Goal: Information Seeking & Learning: Understand process/instructions

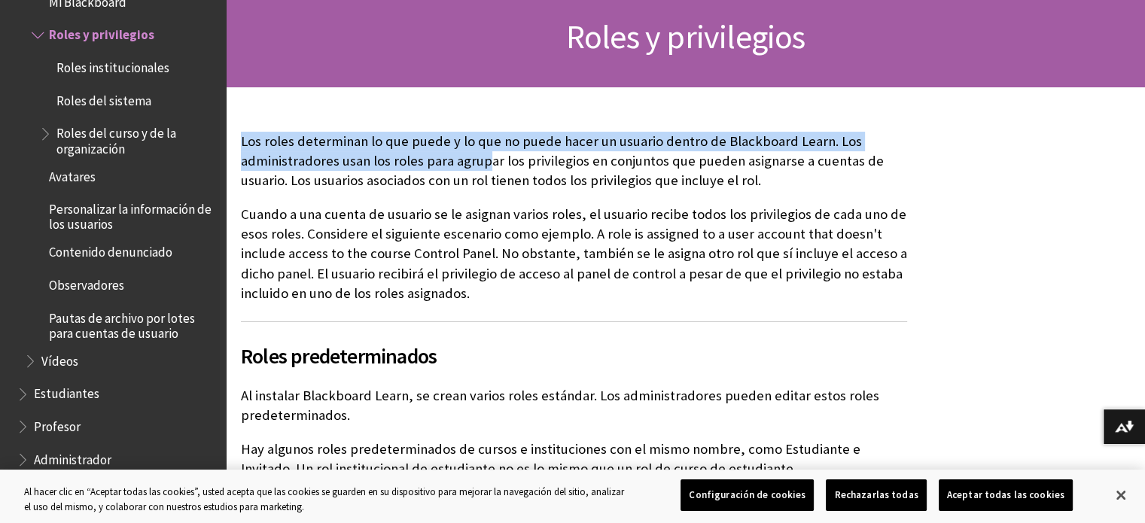
drag, startPoint x: 242, startPoint y: 136, endPoint x: 483, endPoint y: 166, distance: 242.6
click at [483, 166] on p "Los roles determinan lo que puede y lo que no puede hacer un usuario dentro de …" at bounding box center [574, 161] width 666 height 59
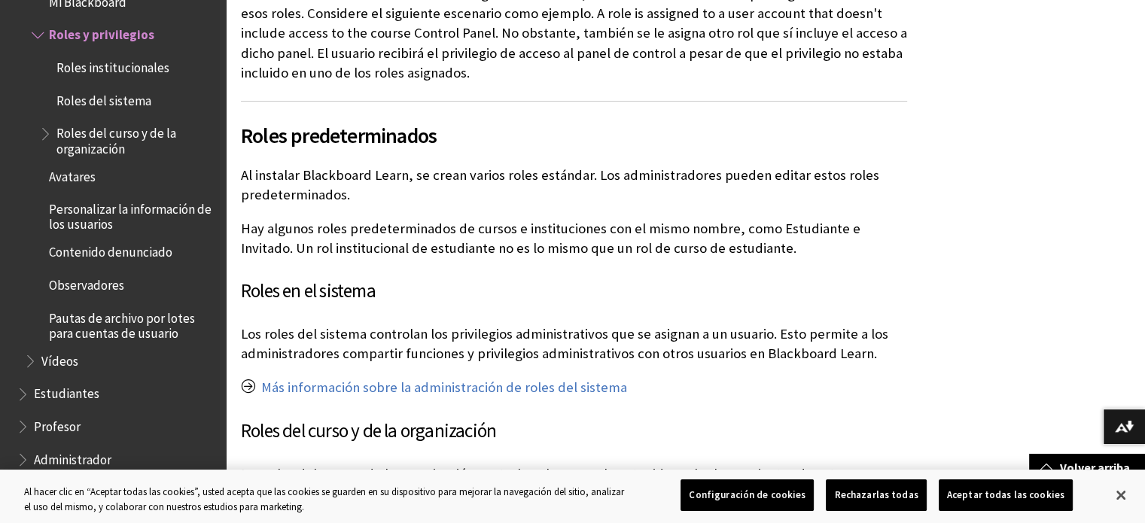
scroll to position [527, 0]
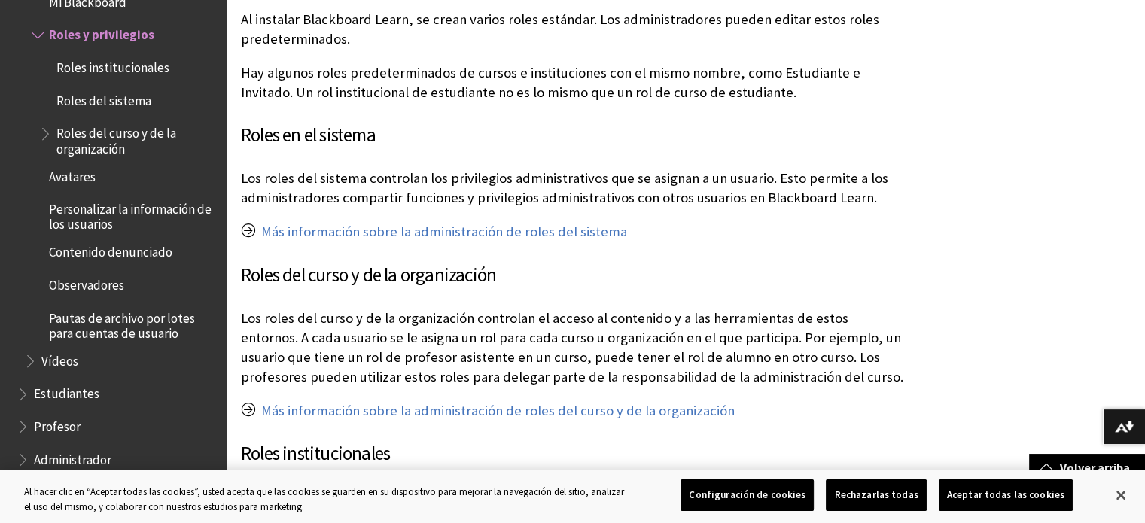
drag, startPoint x: 458, startPoint y: 215, endPoint x: 458, endPoint y: 208, distance: 7.6
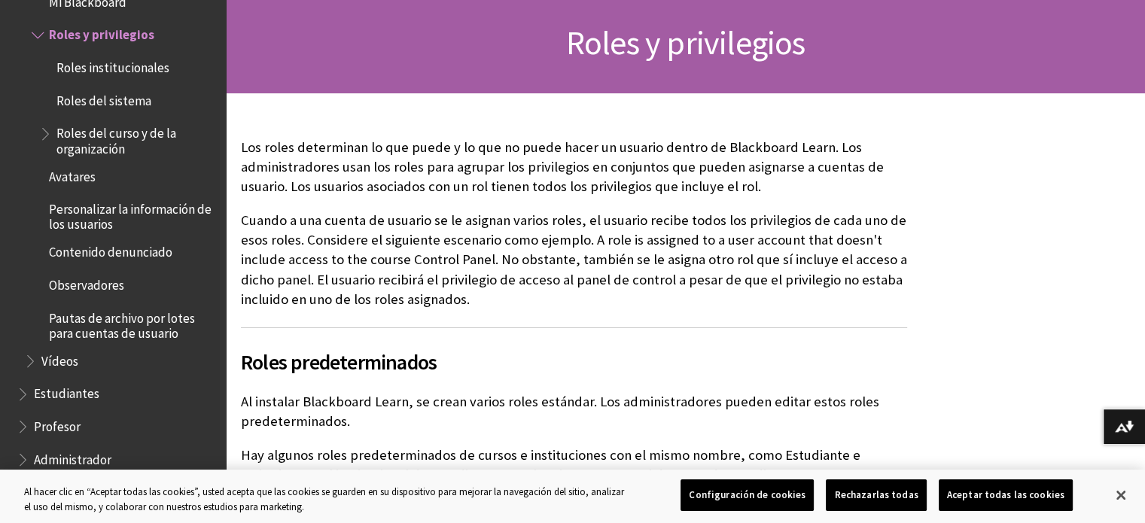
scroll to position [151, 0]
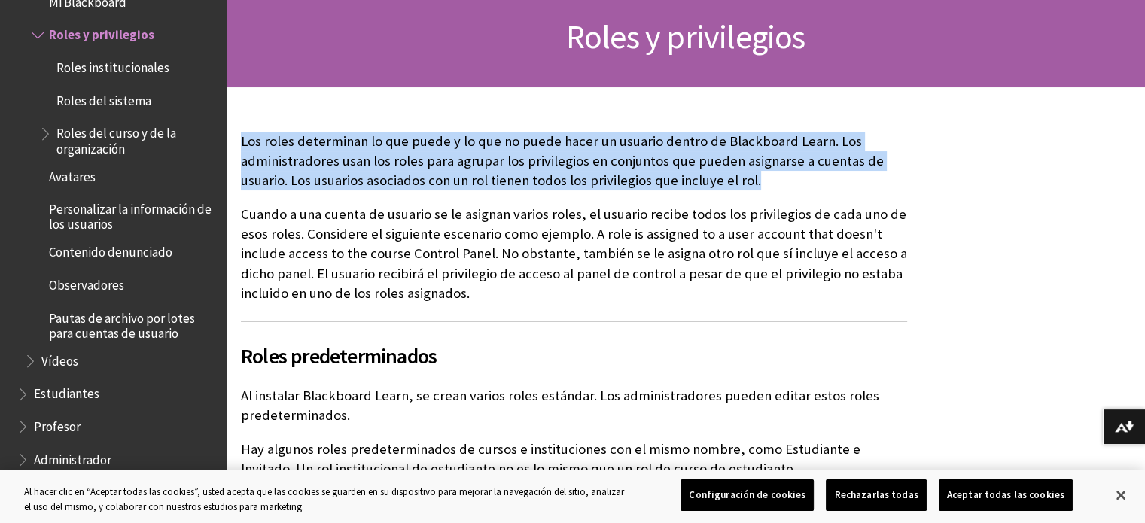
drag, startPoint x: 244, startPoint y: 140, endPoint x: 814, endPoint y: 181, distance: 571.2
click at [814, 181] on p "Los roles determinan lo que puede y lo que no puede hacer un usuario dentro de …" at bounding box center [574, 161] width 666 height 59
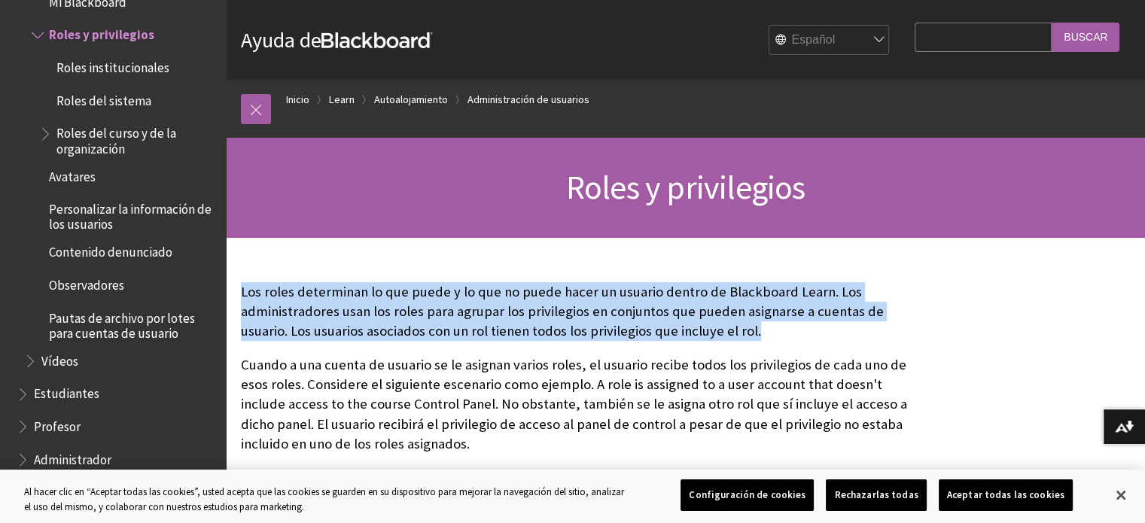
scroll to position [0, 0]
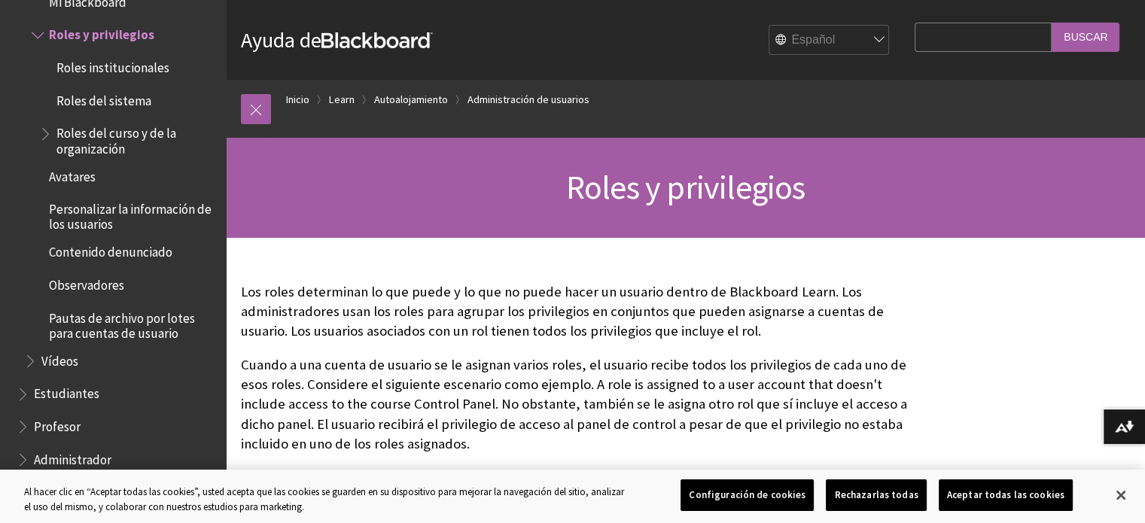
drag, startPoint x: 632, startPoint y: 236, endPoint x: 625, endPoint y: 231, distance: 8.8
